Goal: Go to known website: Go to known website

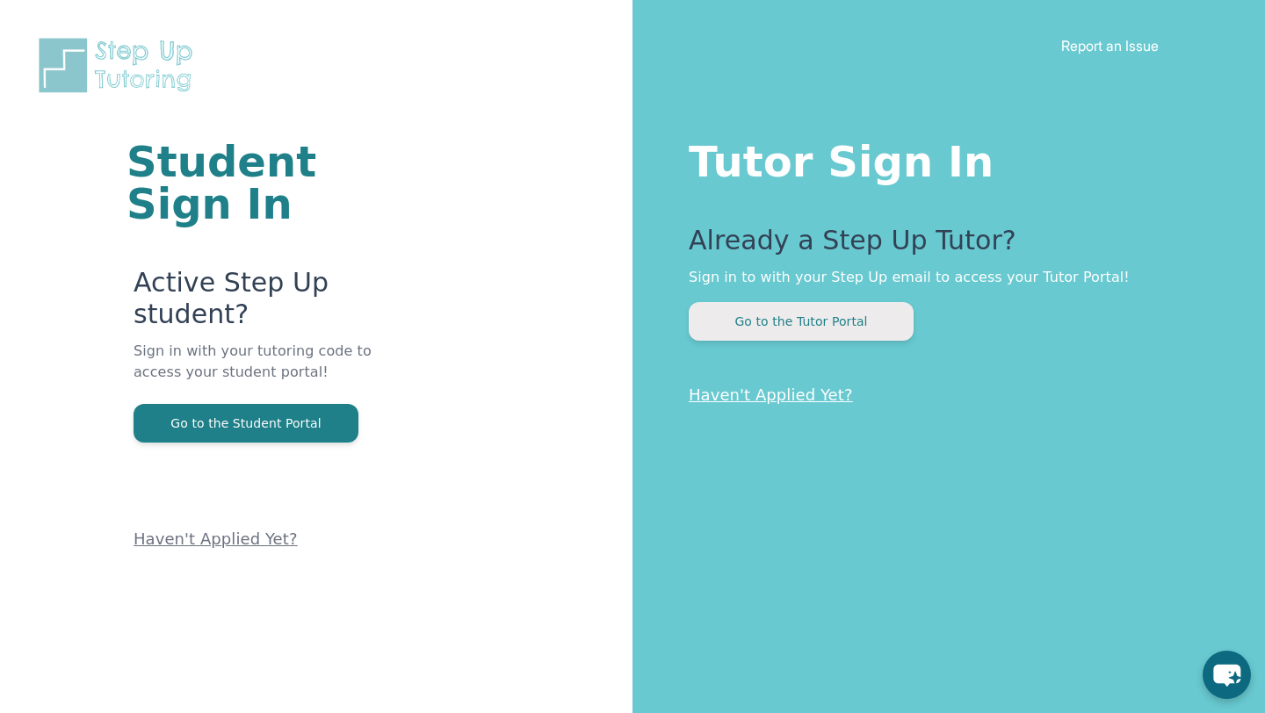
click at [820, 333] on button "Go to the Tutor Portal" at bounding box center [801, 321] width 225 height 39
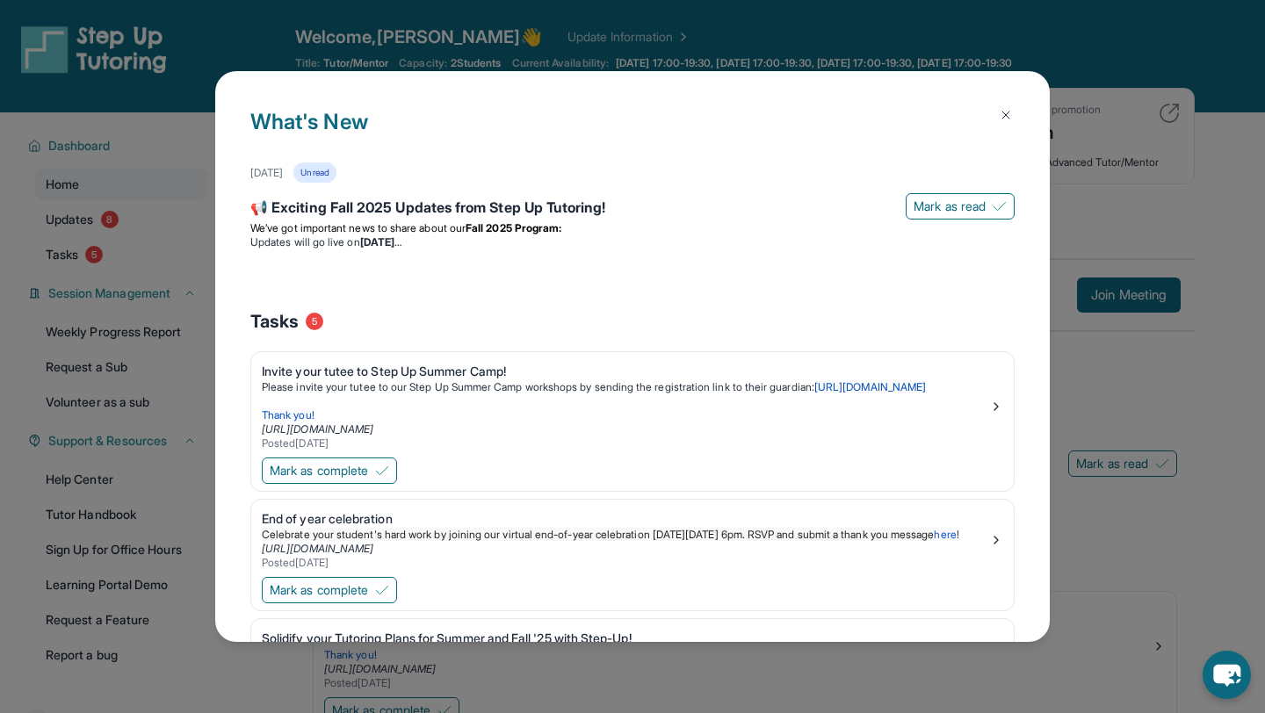
click at [1005, 110] on img at bounding box center [1006, 115] width 14 height 14
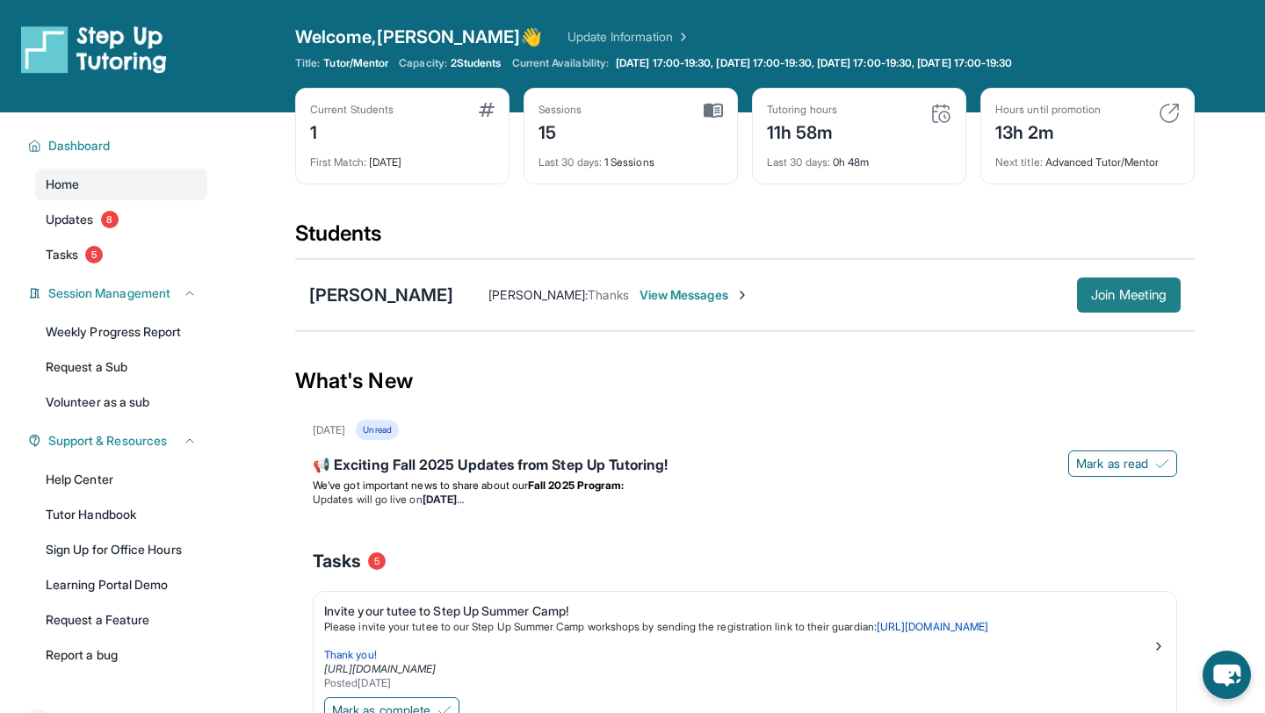
click at [1137, 293] on span "Join Meeting" at bounding box center [1129, 295] width 76 height 11
